Goal: Task Accomplishment & Management: Complete application form

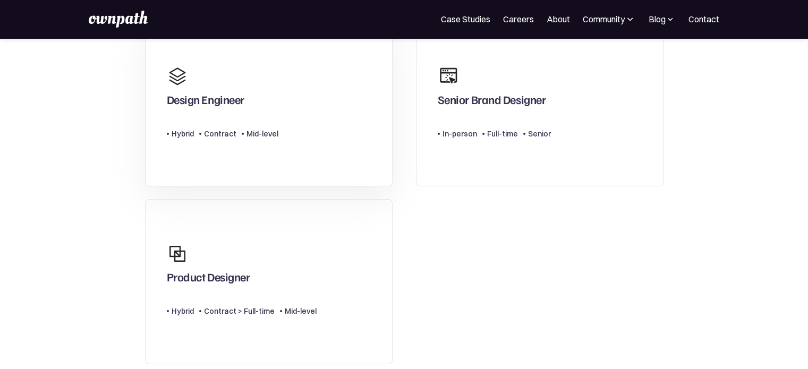
scroll to position [106, 0]
click at [308, 278] on div "Product Designer" at bounding box center [242, 264] width 150 height 51
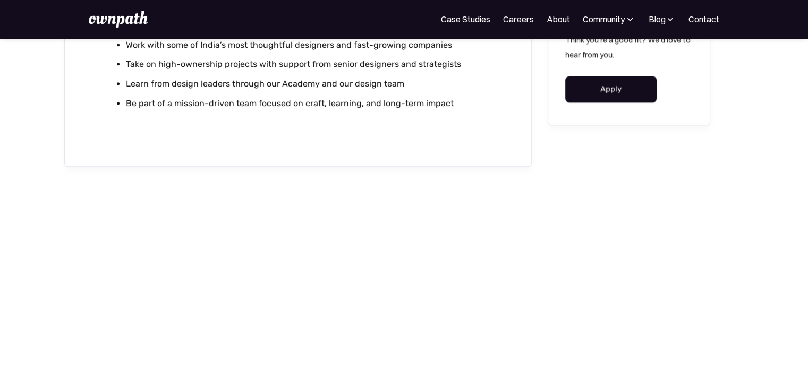
scroll to position [1434, 0]
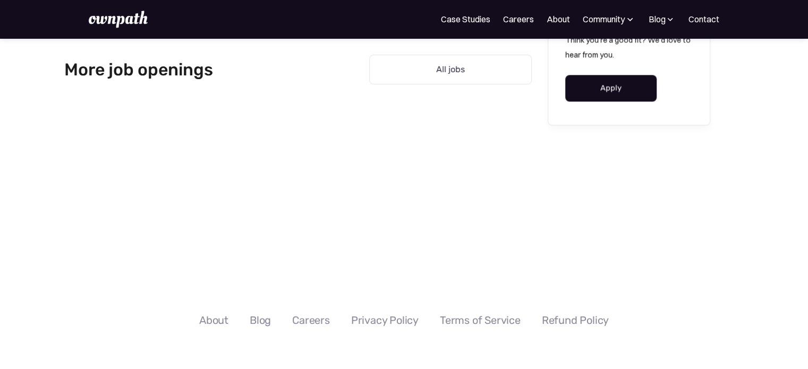
click at [625, 78] on link "Apply" at bounding box center [611, 88] width 92 height 27
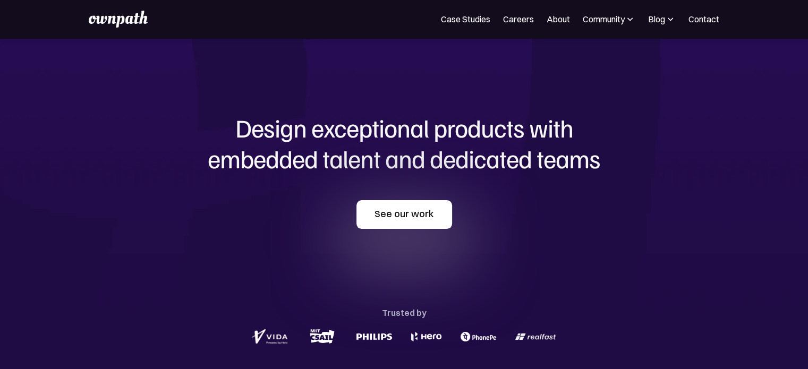
click at [425, 221] on link "See our work" at bounding box center [404, 214] width 96 height 29
click at [414, 224] on link "See our work" at bounding box center [404, 214] width 96 height 29
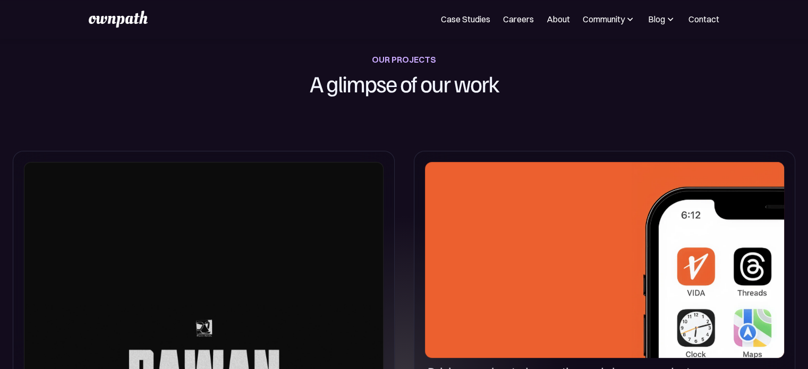
scroll to position [421, 0]
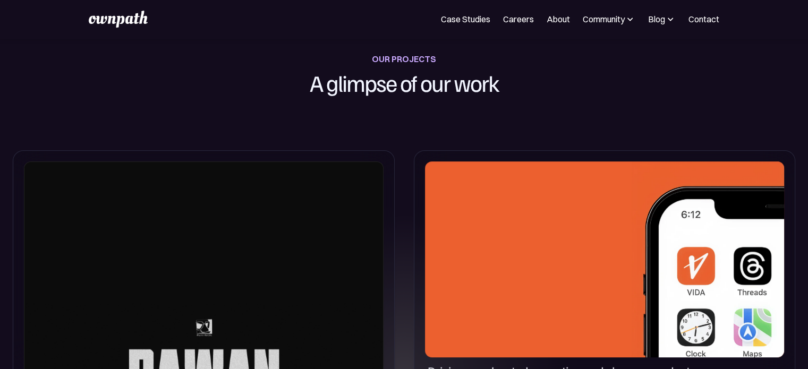
drag, startPoint x: 330, startPoint y: 227, endPoint x: 327, endPoint y: 221, distance: 6.9
